Goal: Communication & Community: Answer question/provide support

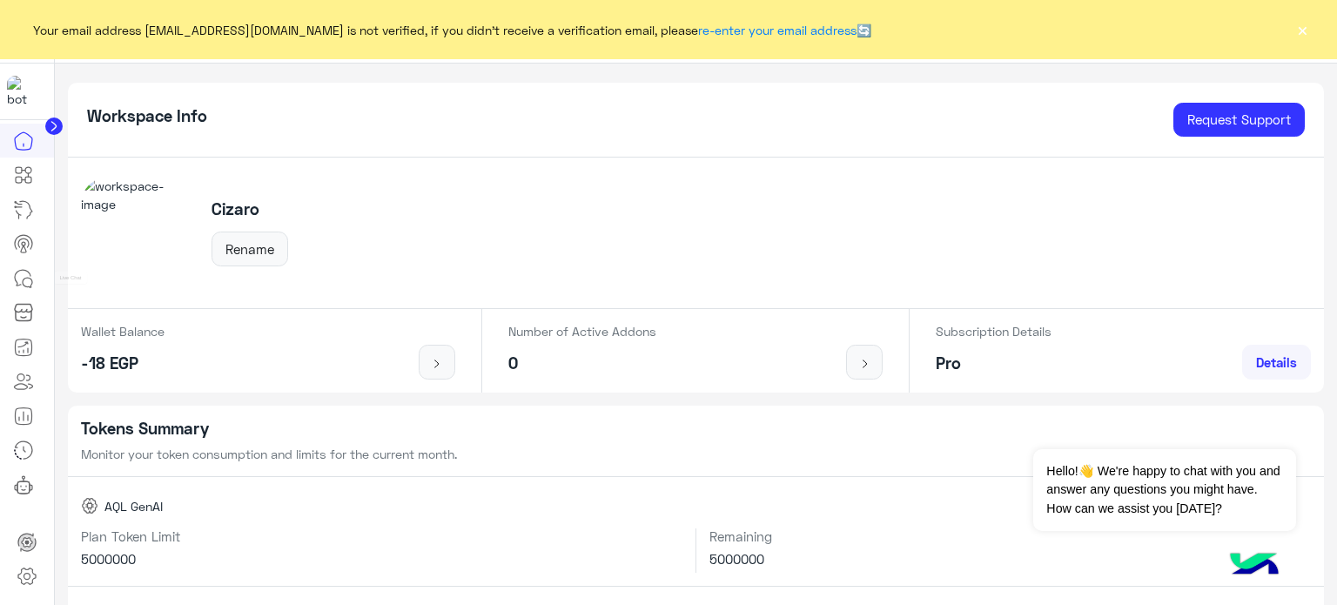
click at [23, 277] on icon at bounding box center [23, 278] width 21 height 21
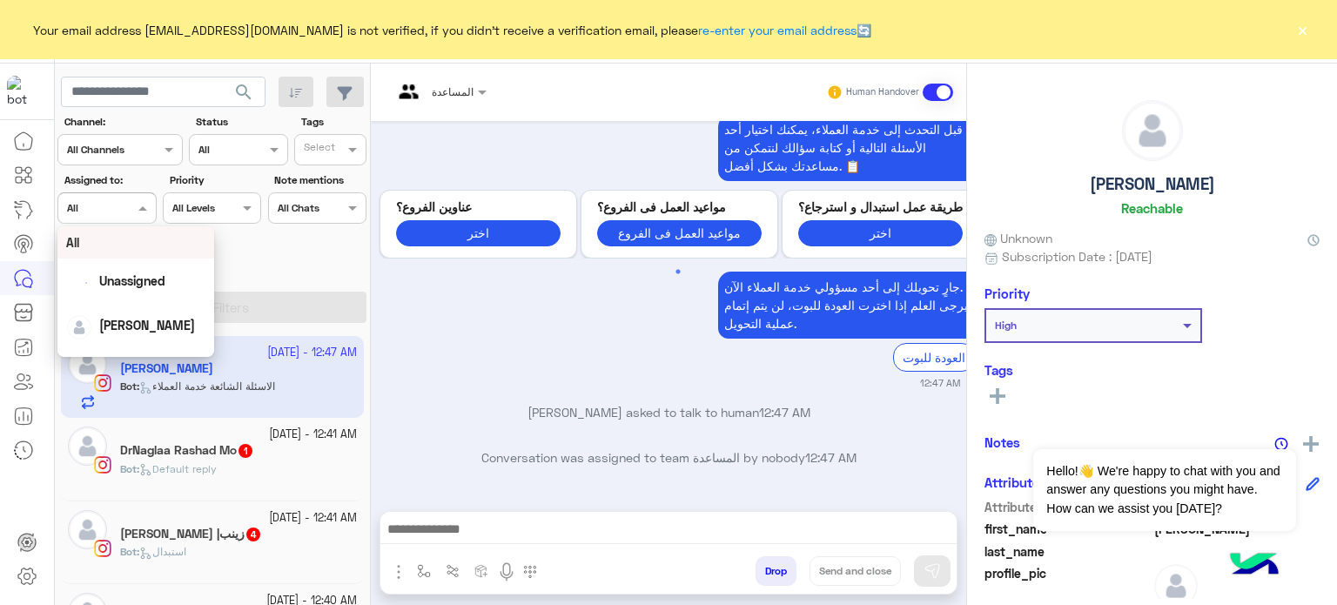
click at [131, 200] on div at bounding box center [106, 206] width 97 height 17
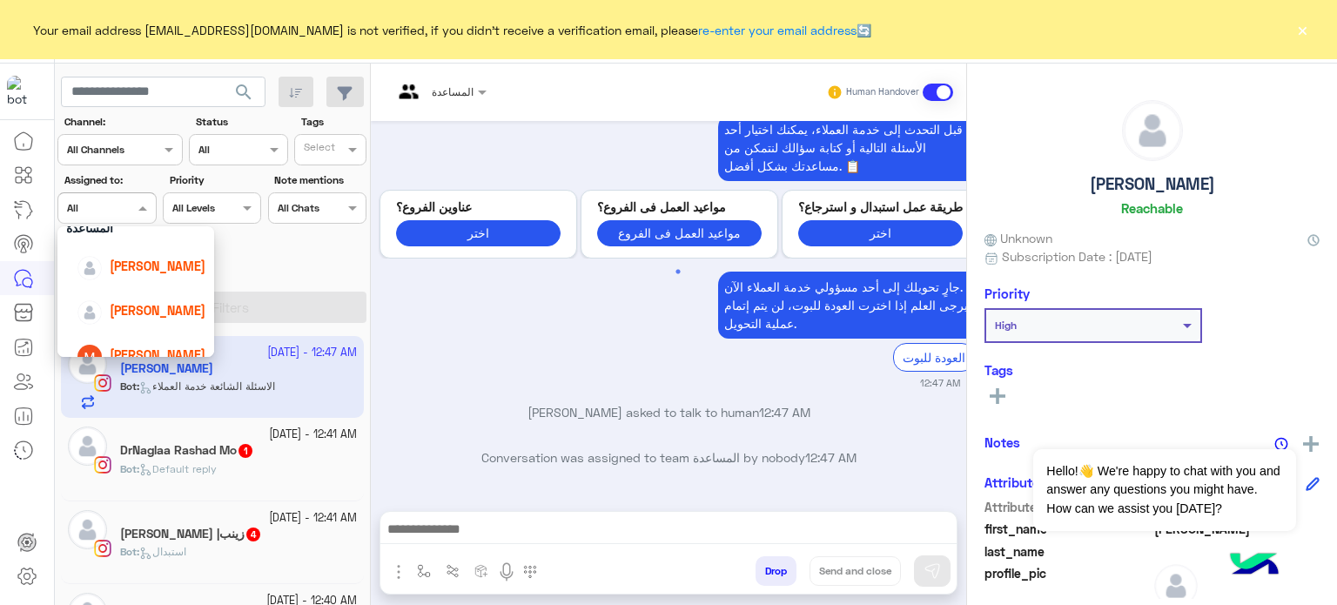
scroll to position [133, 0]
click at [166, 271] on span "[PERSON_NAME]" at bounding box center [158, 268] width 96 height 15
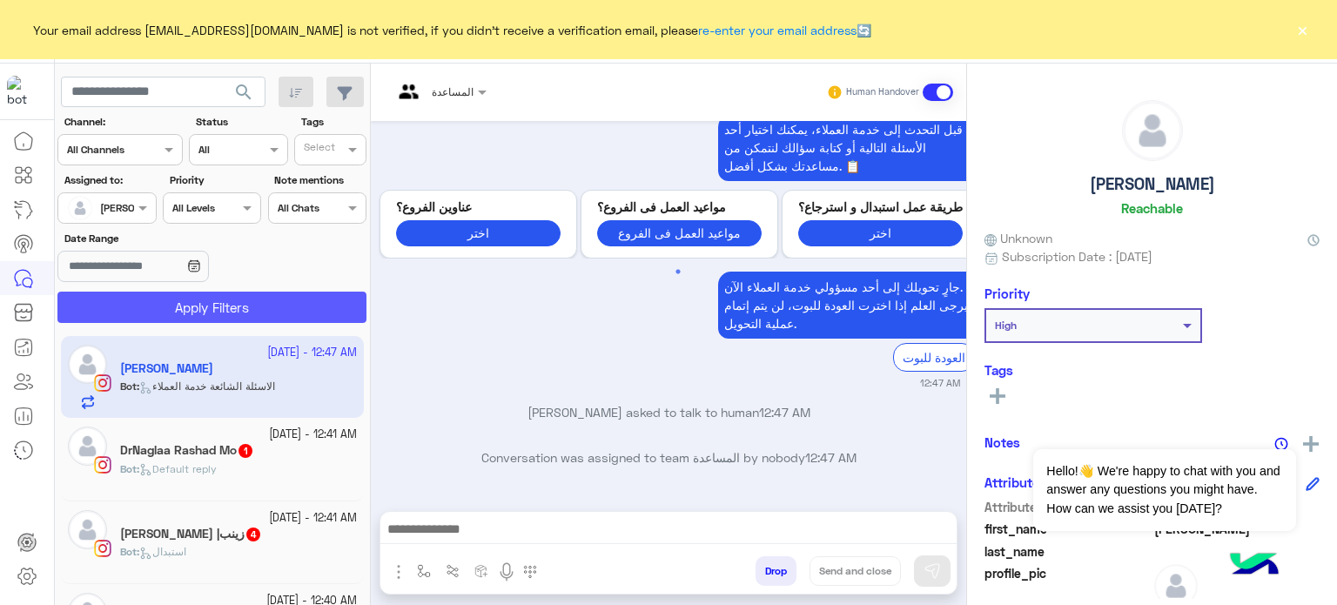
click at [258, 299] on button "Apply Filters" at bounding box center [211, 307] width 309 height 31
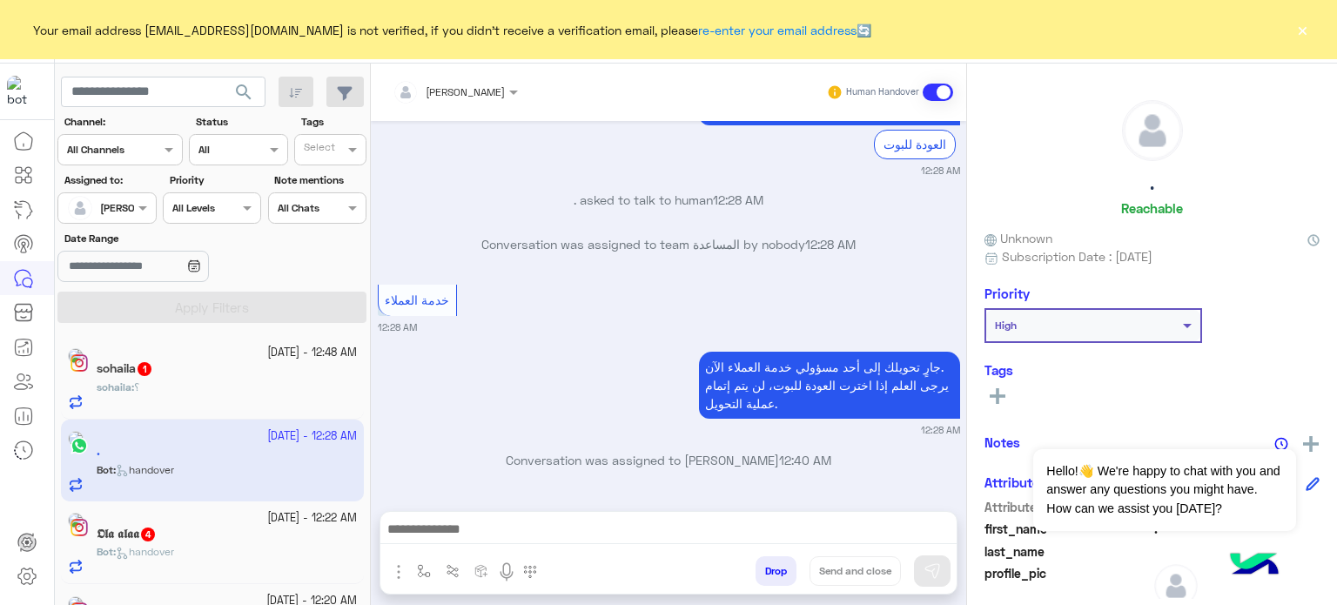
scroll to position [9, 0]
